Goal: Transaction & Acquisition: Purchase product/service

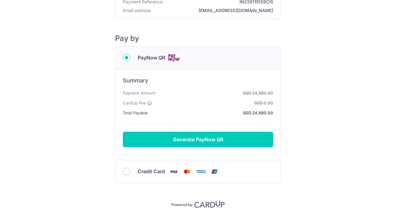
scroll to position [49, 0]
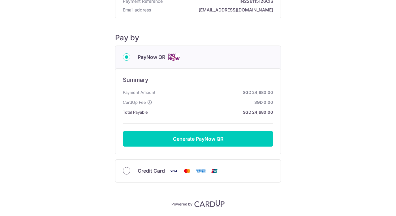
click at [124, 172] on input "Credit Card" at bounding box center [126, 170] width 7 height 7
radio input "true"
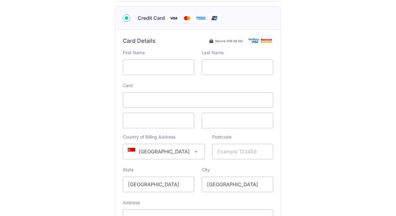
scroll to position [124, 0]
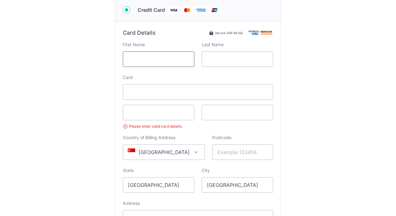
click at [165, 58] on input "text" at bounding box center [158, 58] width 71 height 15
type input "Shilpa"
click at [224, 58] on input "text" at bounding box center [237, 58] width 71 height 15
type input "Jolly"
click at [79, 101] on div "Payment Details Payment Amount SGD 24,680.00 Payment Reference IN226115126CIS E…" at bounding box center [198, 83] width 366 height 394
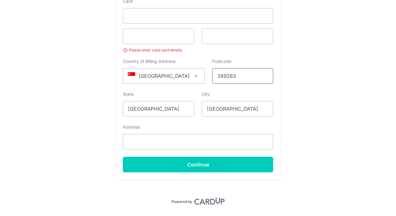
scroll to position [209, 0]
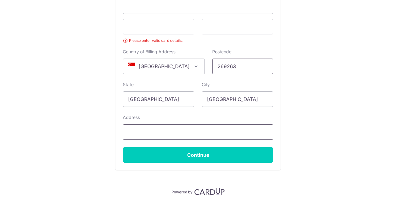
type input "269263"
type input "[STREET_ADDRESS]"
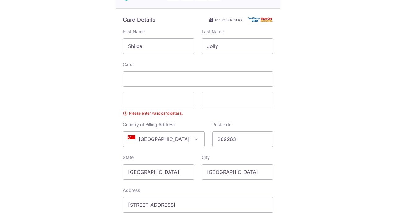
scroll to position [136, 0]
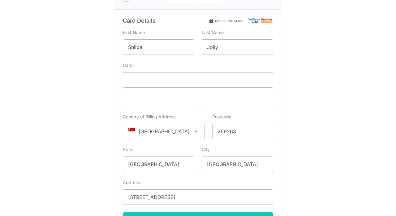
click at [87, 109] on div "Payment Details Payment Amount SGD 24,680.00 Payment Reference IN226115126CIS E…" at bounding box center [198, 67] width 366 height 386
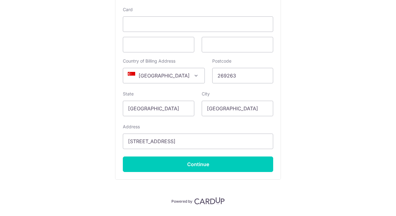
scroll to position [192, 0]
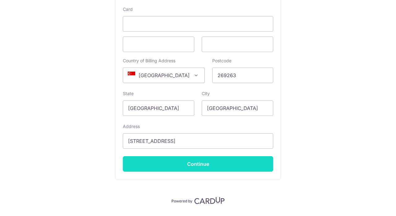
click at [191, 166] on input "Continue" at bounding box center [198, 163] width 150 height 15
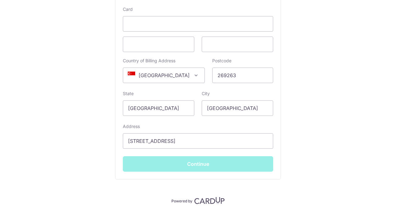
type input "**** 4158"
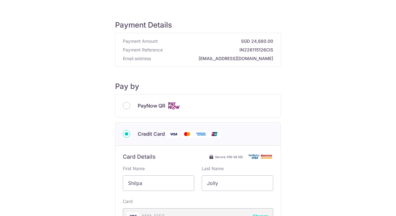
scroll to position [0, 0]
